Goal: Browse casually

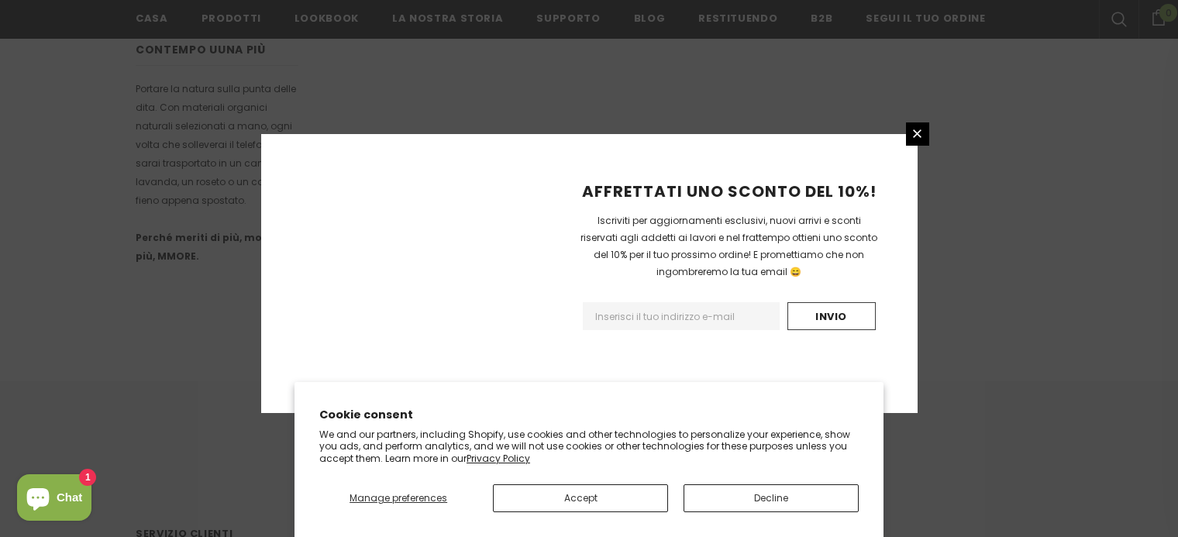
scroll to position [1051, 0]
